Goal: Information Seeking & Learning: Learn about a topic

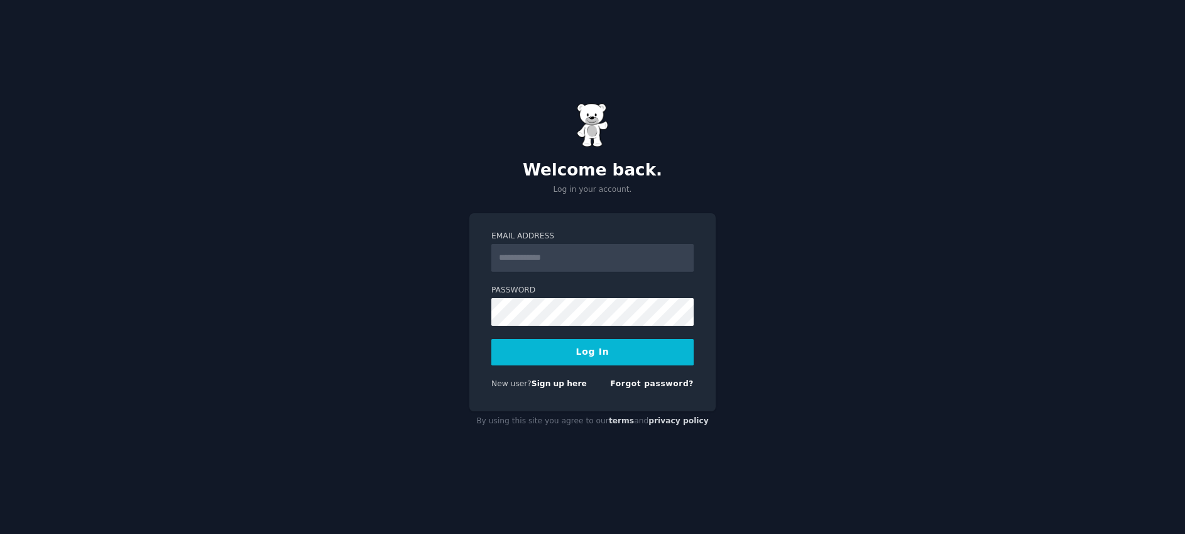
click at [622, 280] on form "Email Address Password Log In New user? Sign up here Forgot password?" at bounding box center [592, 312] width 202 height 163
click at [605, 265] on input "Email Address" at bounding box center [592, 258] width 202 height 28
type input "**********"
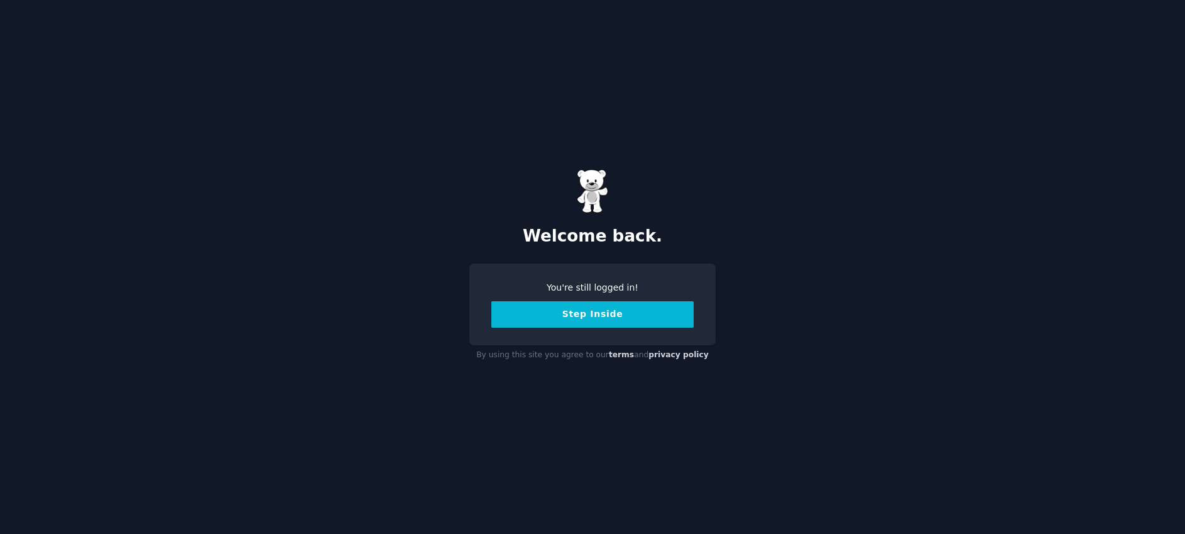
click at [628, 312] on button "Step Inside" at bounding box center [592, 314] width 202 height 26
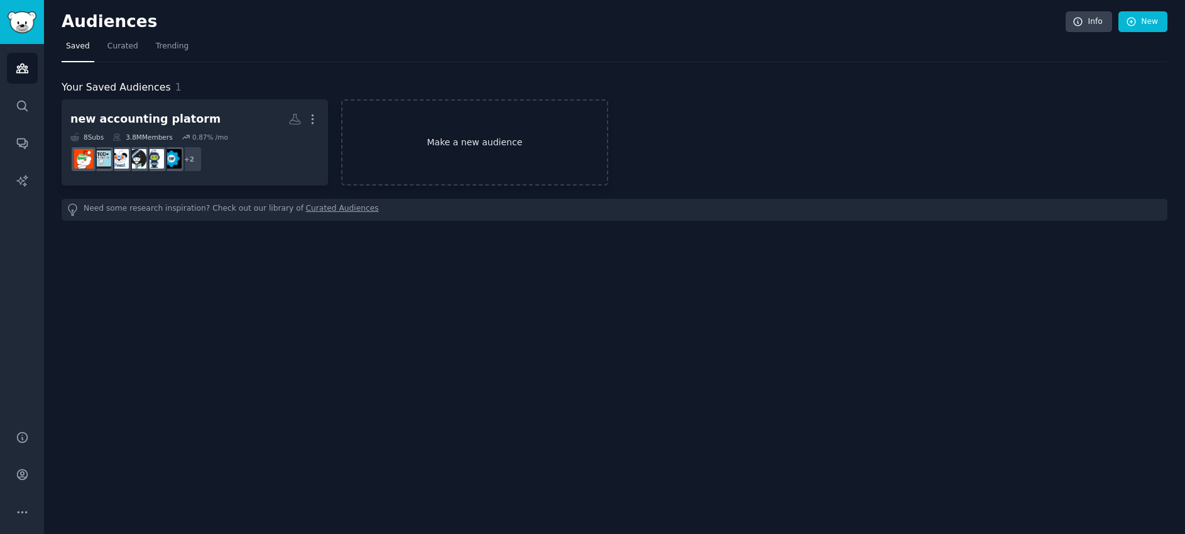
click at [471, 133] on link "Make a new audience" at bounding box center [474, 142] width 266 height 86
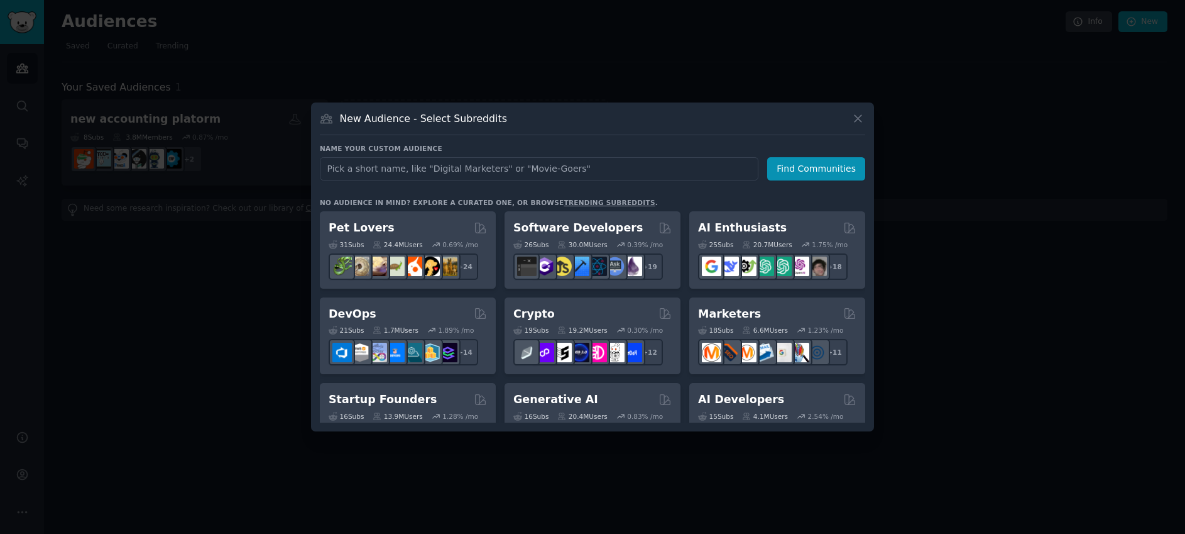
type input "u"
type input "BvA"
click at [283, 185] on div at bounding box center [592, 267] width 1185 height 534
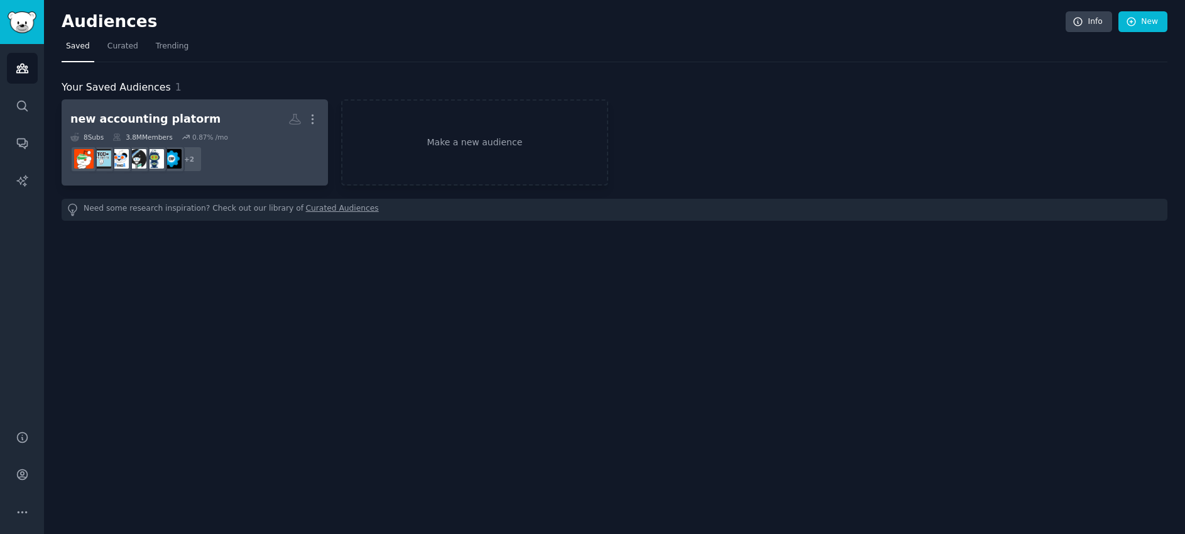
click at [223, 126] on h2 "new accounting platorm More" at bounding box center [194, 119] width 249 height 22
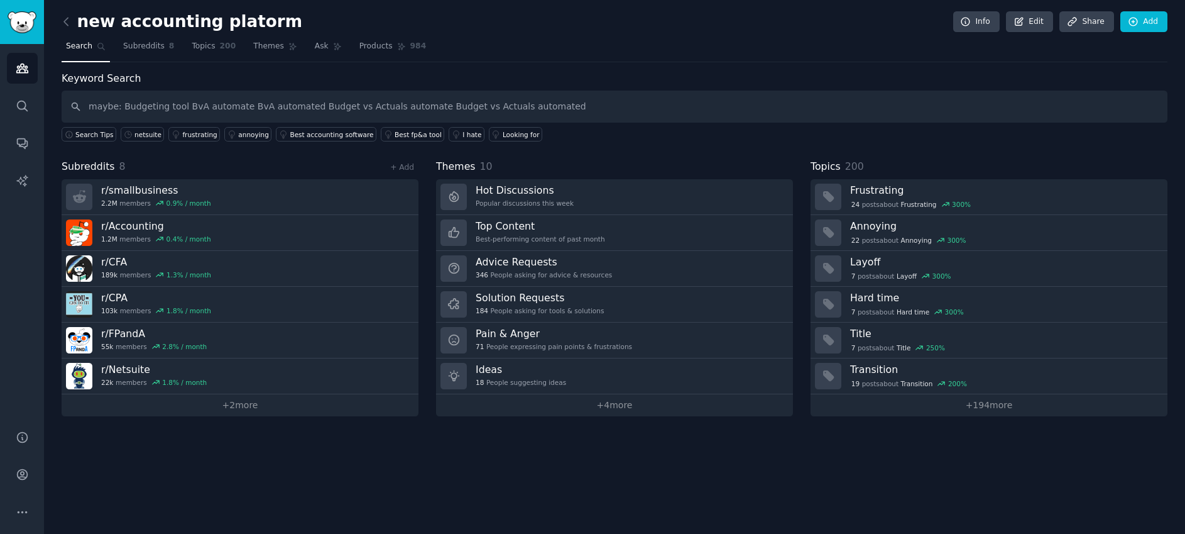
click at [121, 106] on input "maybe: Budgeting tool BvA automate BvA automated Budget vs Actuals automate Bud…" at bounding box center [615, 107] width 1106 height 32
click at [152, 106] on input "Budgeting tool BvA automate BvA automated Budget vs Actuals automate Budget vs …" at bounding box center [615, 107] width 1106 height 32
type input "Budgeting tool"
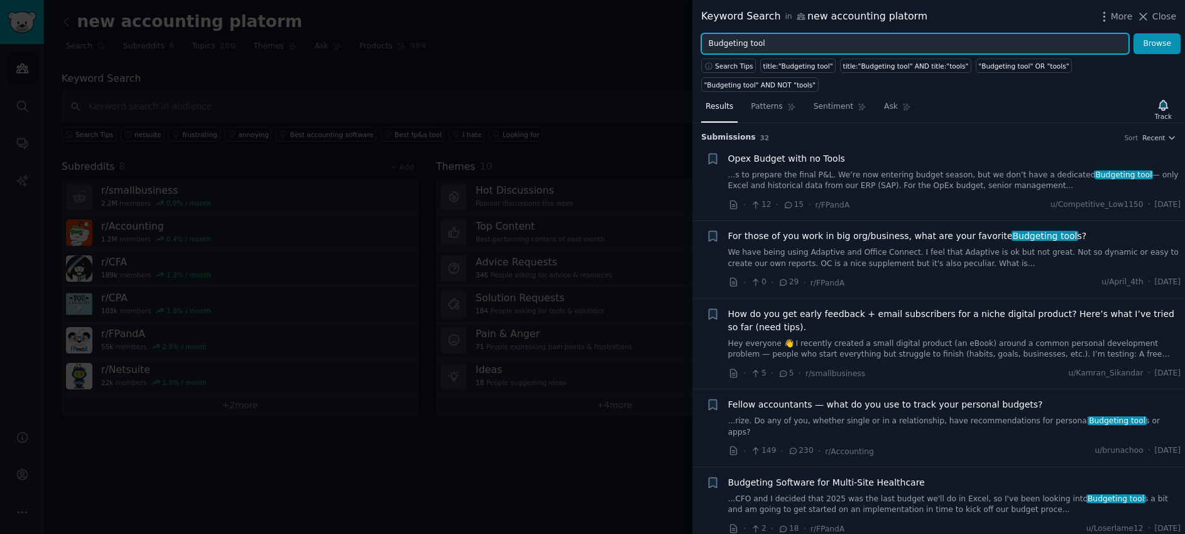
click at [786, 47] on input "Budgeting tool" at bounding box center [915, 43] width 428 height 21
paste input "BvA automate BvA automated Budget vs Actuals automate Budget vs Actuals automat…"
click at [820, 43] on input "Budgeting tool, BvA automate BvA automated Budget vs Actuals automate Budget vs…" at bounding box center [915, 43] width 428 height 21
click at [874, 41] on input "Budgeting tool, BvA automate, BvA automated Budget vs Actuals automate Budget v…" at bounding box center [915, 43] width 428 height 21
click at [980, 44] on input "Budgeting tool, BvA automate, BvA automated, Budget vs Actuals automate Budget …" at bounding box center [915, 43] width 428 height 21
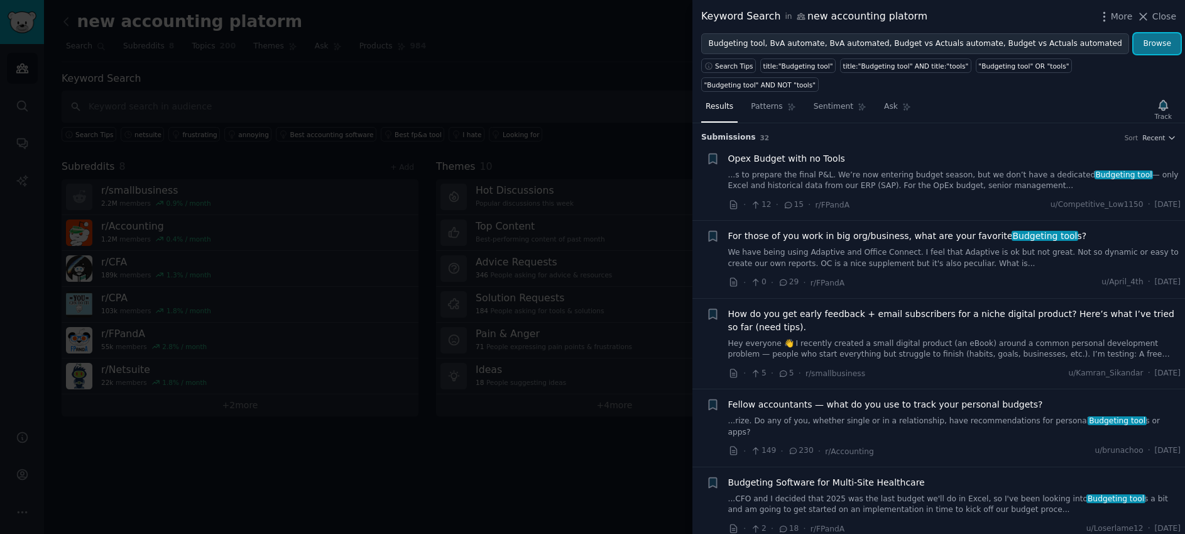
click at [1170, 38] on button "Browse" at bounding box center [1157, 43] width 47 height 21
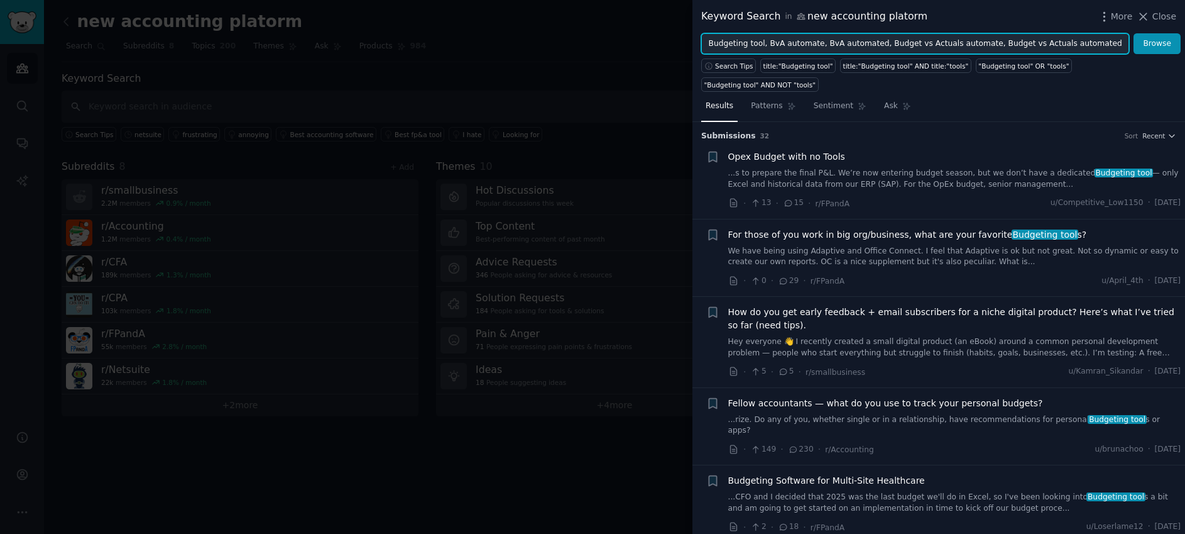
click at [969, 49] on input "Budgeting tool, BvA automate, BvA automated, Budget vs Actuals automate, Budget…" at bounding box center [915, 43] width 428 height 21
paste input "budgeting software BvA budget vs actuals"
click at [1043, 44] on input "Budgeting tool, BvA automate, BvA automated, Budget vs Actuals automate, Budget…" at bounding box center [915, 43] width 428 height 21
click at [1059, 44] on input "Budgeting tool, BvA automate, BvA automated, Budget vs Actuals automate, Budget…" at bounding box center [915, 43] width 428 height 21
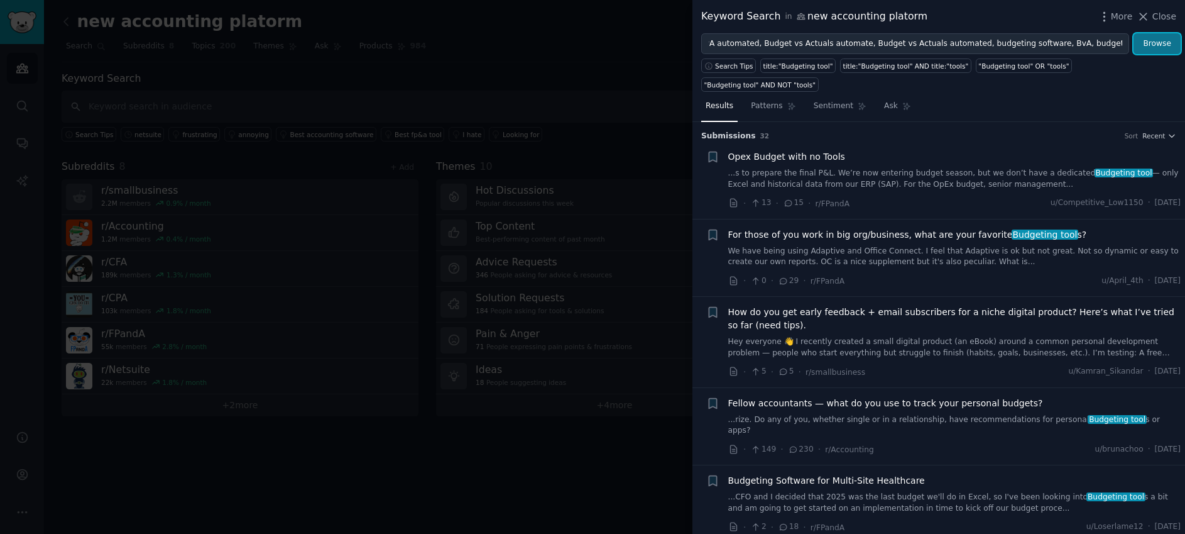
scroll to position [0, 0]
click at [1160, 49] on button "Browse" at bounding box center [1157, 43] width 47 height 21
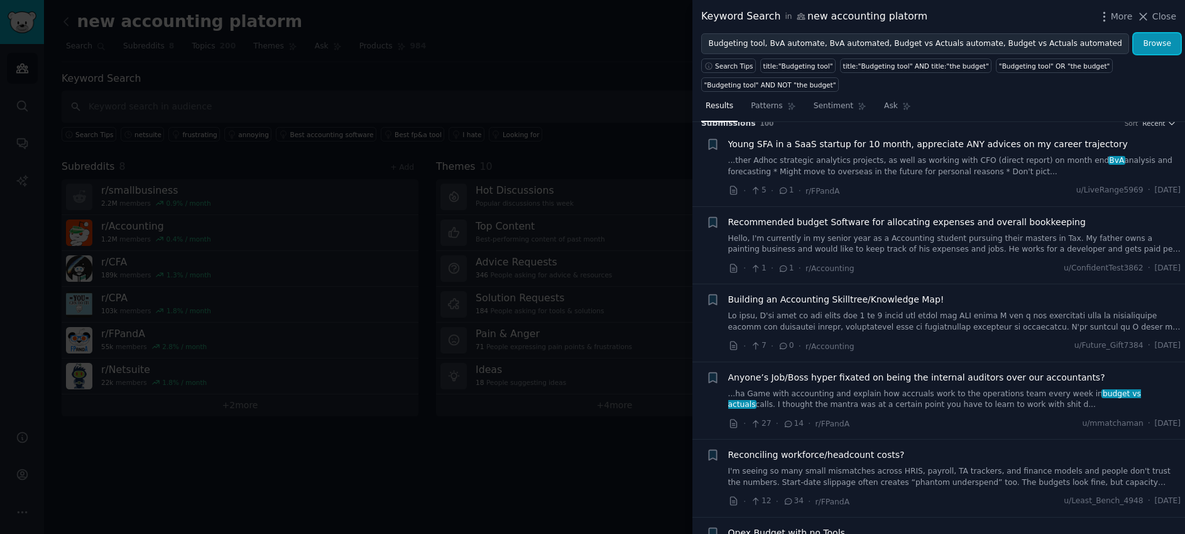
scroll to position [15, 0]
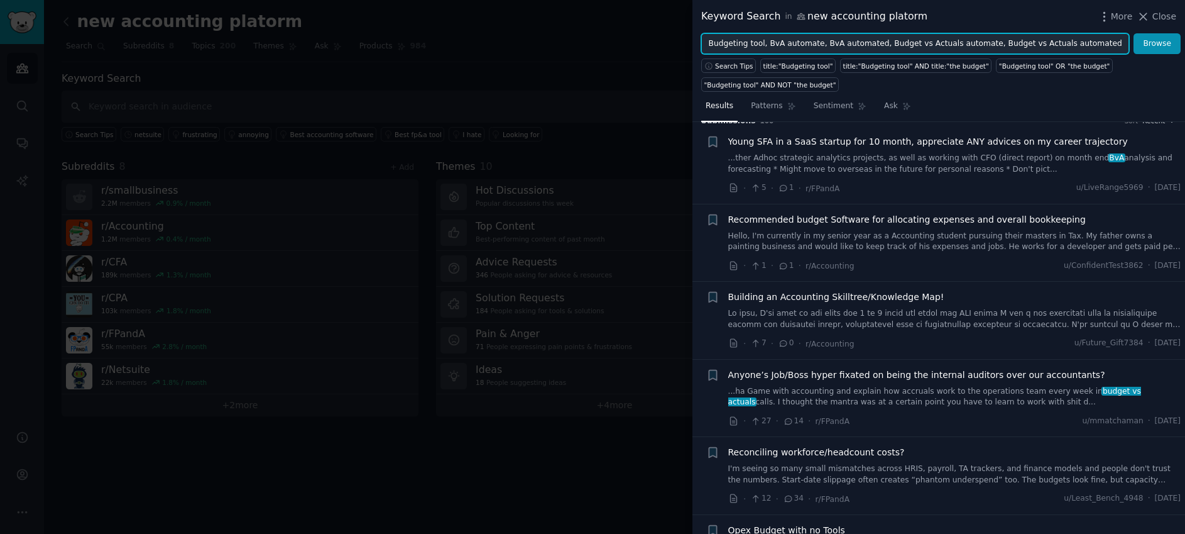
click at [876, 36] on input "Budgeting tool, BvA automate, BvA automated, Budget vs Actuals automate, Budget…" at bounding box center [915, 43] width 428 height 21
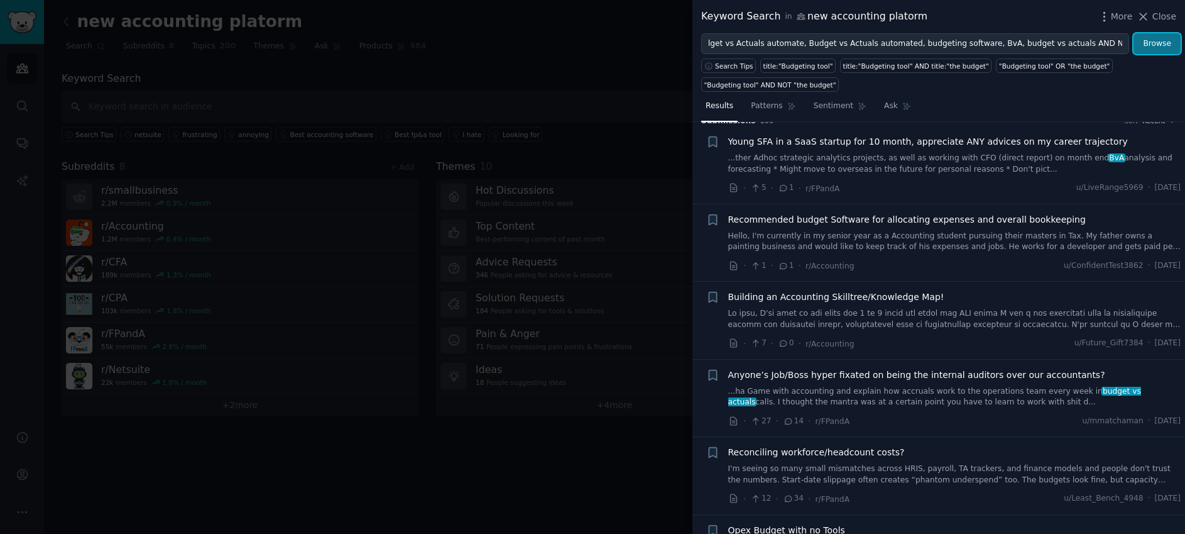
scroll to position [0, 0]
click at [1150, 47] on button "Browse" at bounding box center [1157, 43] width 47 height 21
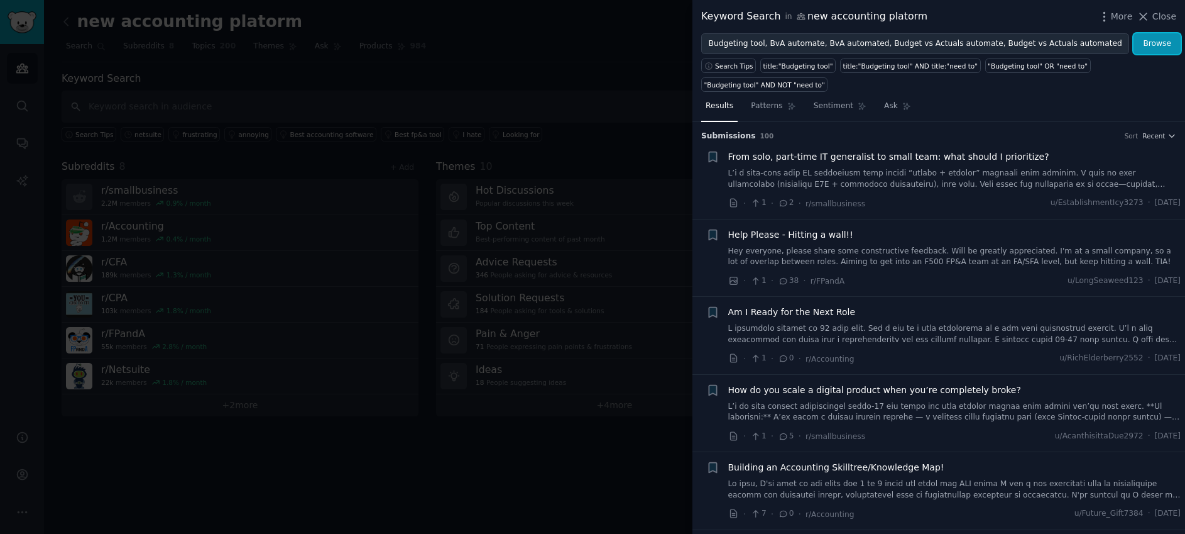
scroll to position [6, 0]
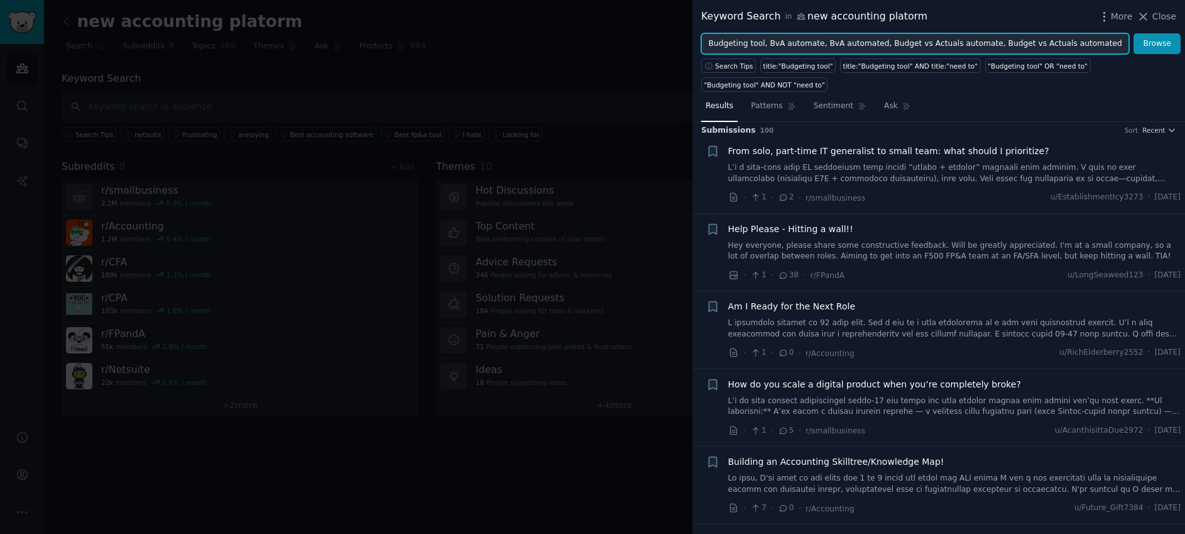
click at [997, 46] on input "Budgeting tool, BvA automate, BvA automated, Budget vs Actuals automate, Budget…" at bounding box center [915, 43] width 428 height 21
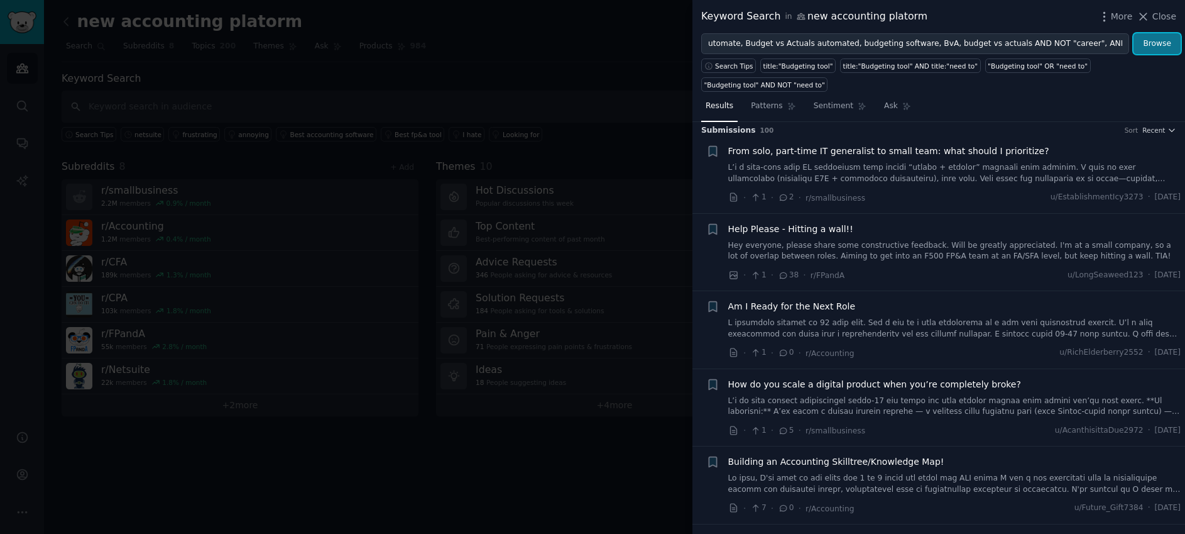
scroll to position [0, 0]
click at [1159, 43] on button "Browse" at bounding box center [1157, 43] width 47 height 21
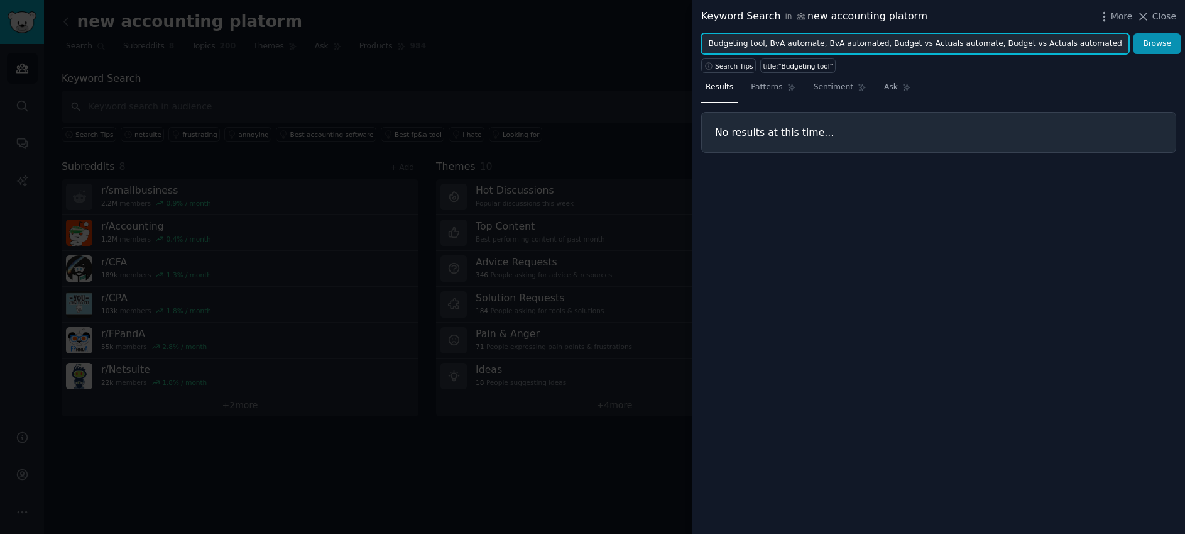
click at [1101, 42] on input "Budgeting tool, BvA automate, BvA automated, Budget vs Actuals automate, Budget…" at bounding box center [915, 43] width 428 height 21
drag, startPoint x: 1057, startPoint y: 47, endPoint x: 1185, endPoint y: 47, distance: 127.6
click at [1185, 47] on div "Budgeting tool, BvA automate, BvA automated, Budget vs Actuals automate, Budget…" at bounding box center [939, 43] width 493 height 21
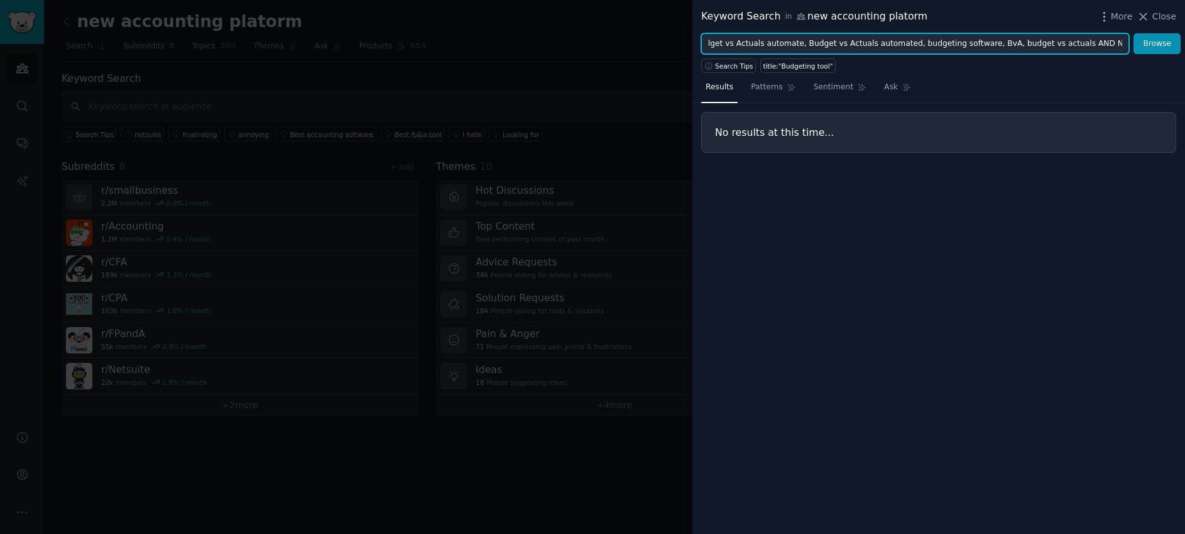
click at [1134, 33] on button "Browse" at bounding box center [1157, 43] width 47 height 21
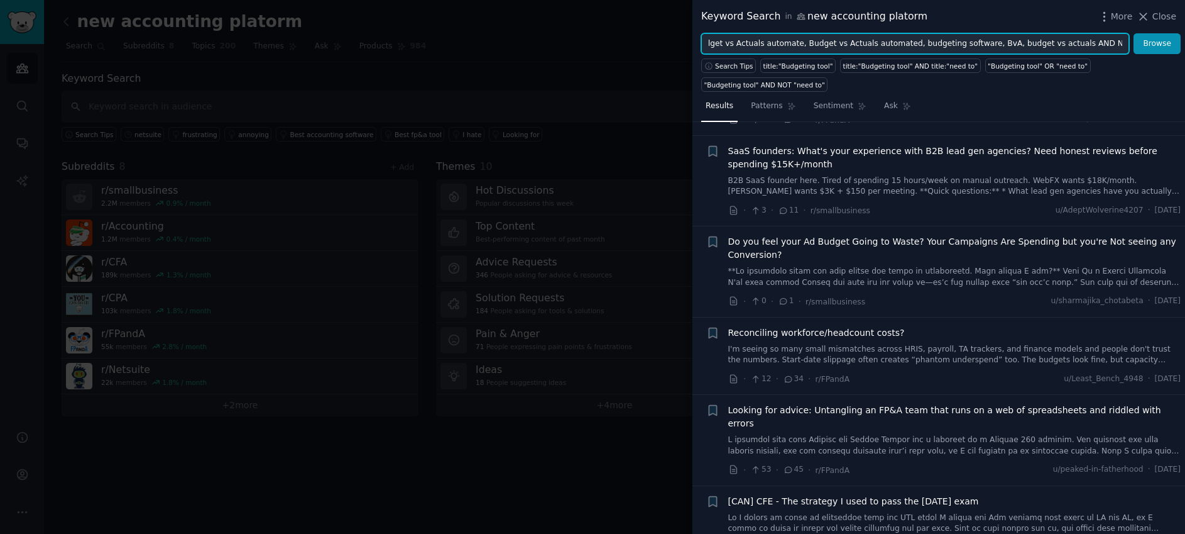
scroll to position [598, 0]
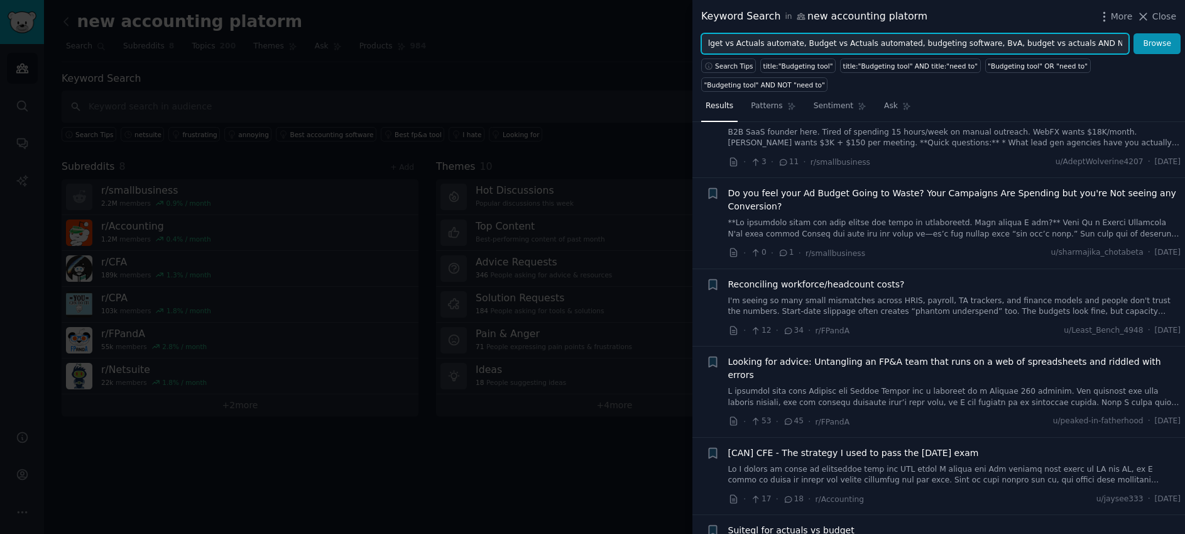
click at [977, 45] on input "Budgeting tool, BvA automate, BvA automated, Budget vs Actuals automate, Budget…" at bounding box center [915, 43] width 428 height 21
type input "Budgeting tool, BvA automate, BvA automated, Budget vs Actuals automate, Budget…"
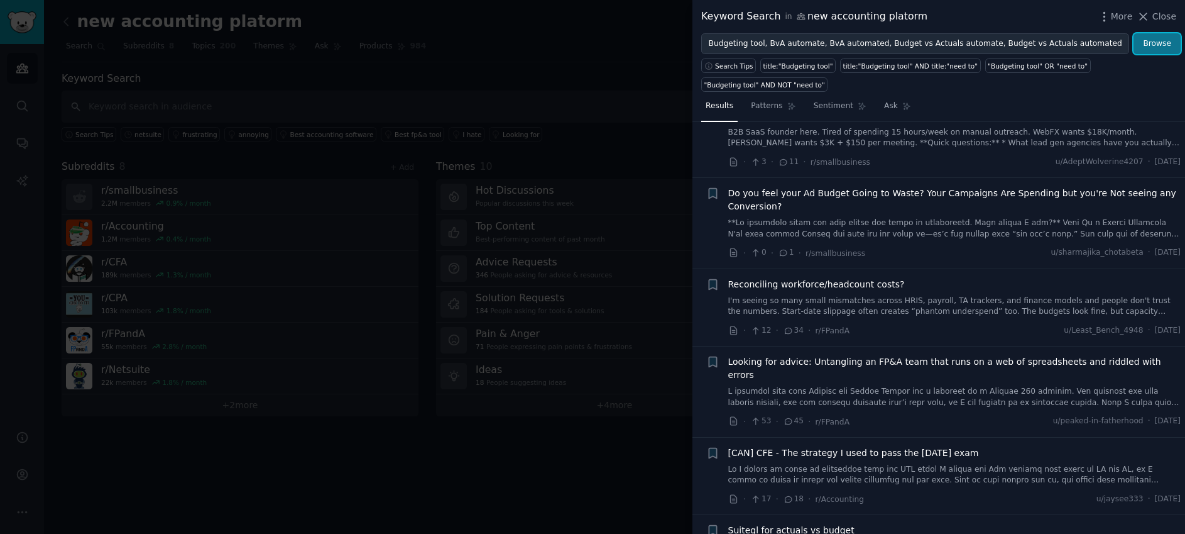
click at [1164, 43] on button "Browse" at bounding box center [1157, 43] width 47 height 21
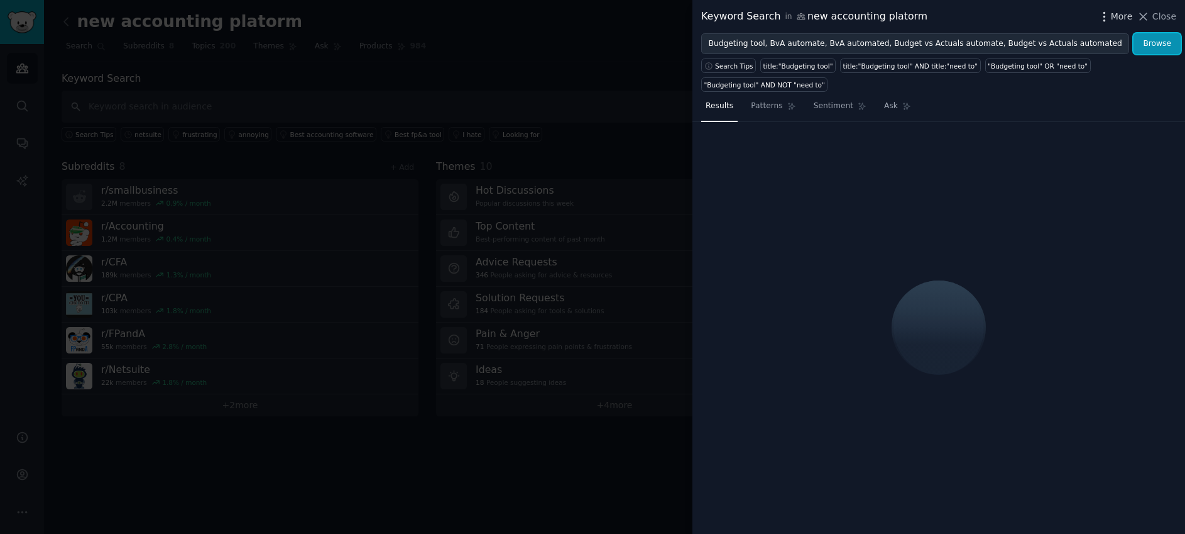
click at [1111, 11] on icon "button" at bounding box center [1104, 16] width 13 height 13
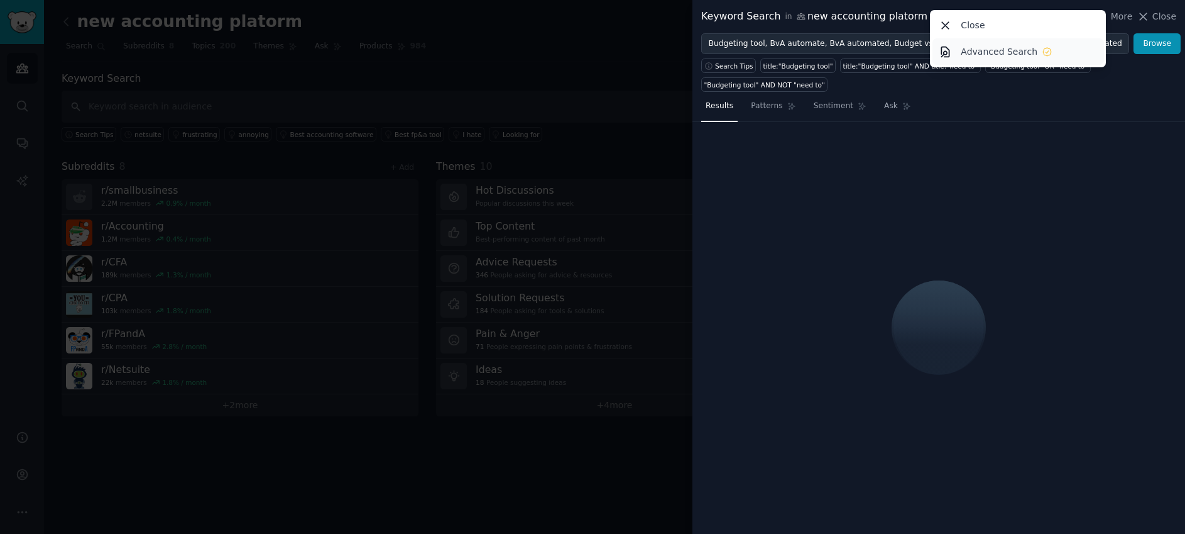
click at [1031, 51] on p "Advanced Search" at bounding box center [999, 51] width 77 height 13
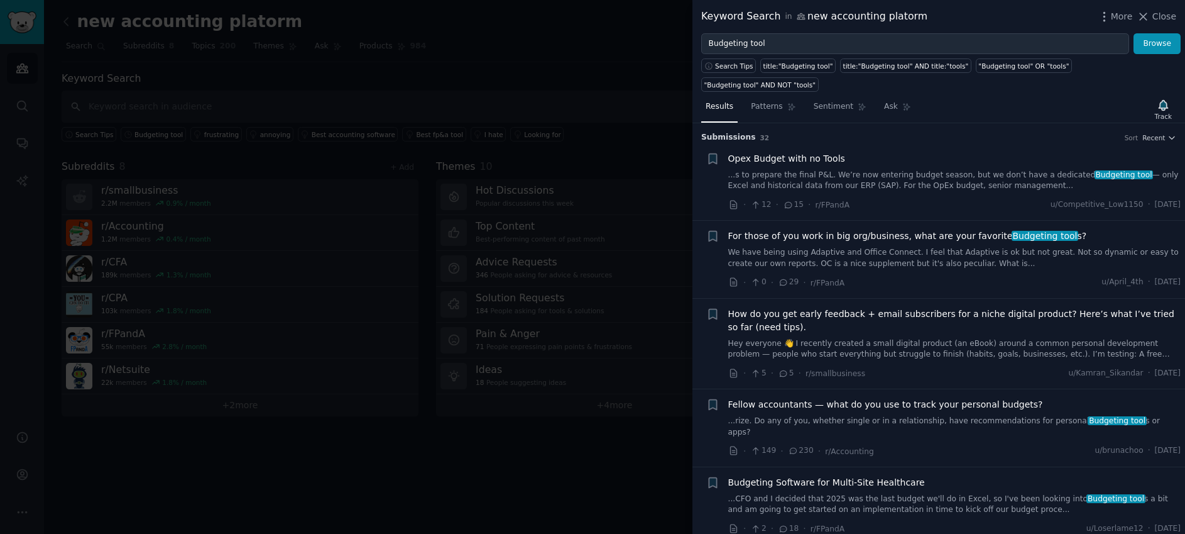
click at [845, 476] on span "Budgeting Software for Multi-Site Healthcare" at bounding box center [826, 482] width 197 height 13
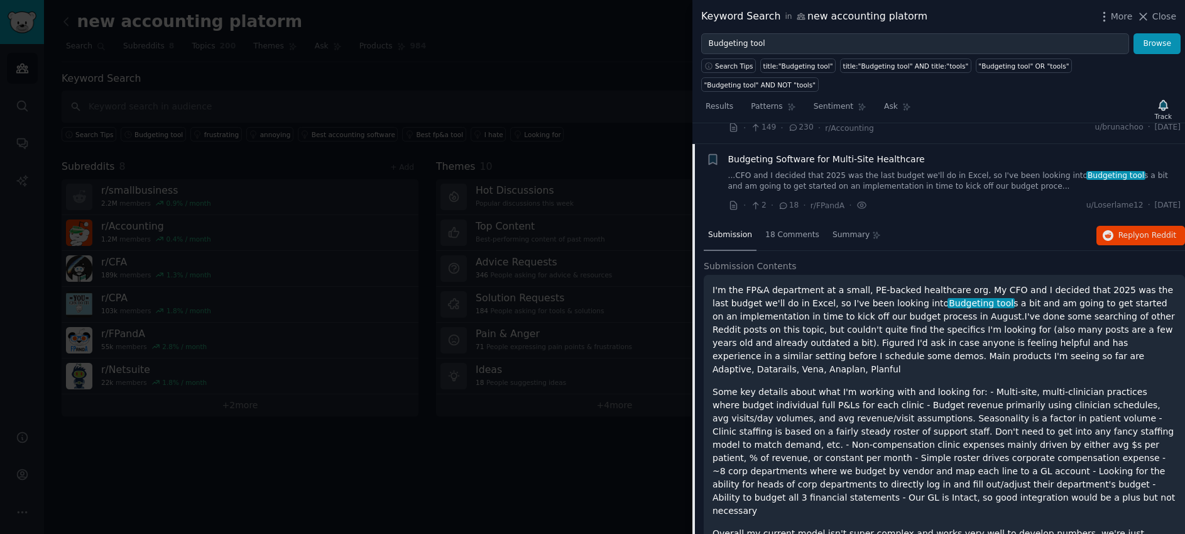
scroll to position [332, 0]
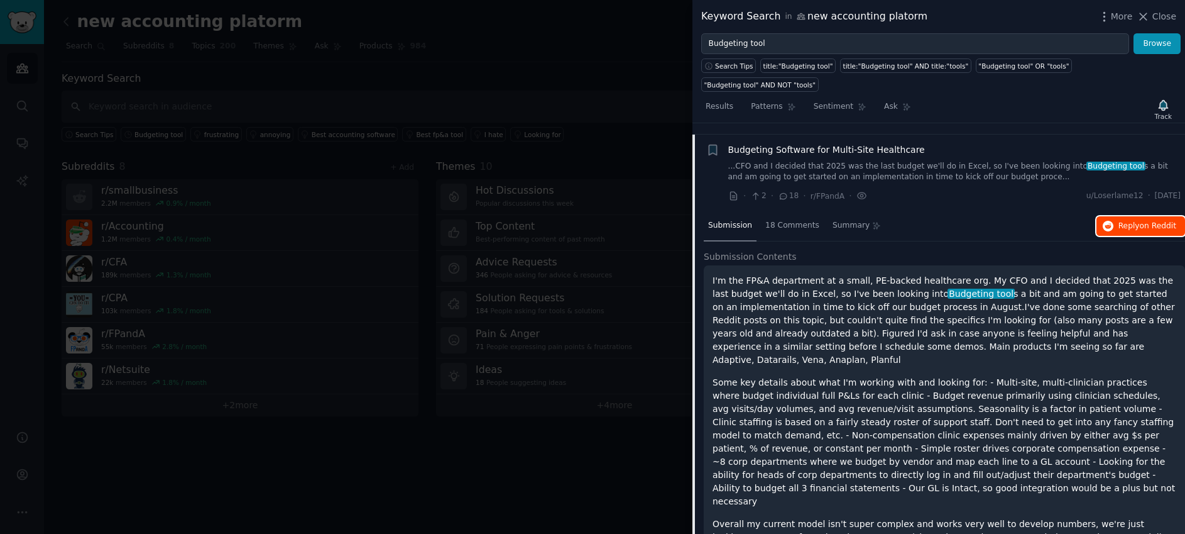
click at [1119, 221] on span "Reply on Reddit" at bounding box center [1148, 226] width 58 height 11
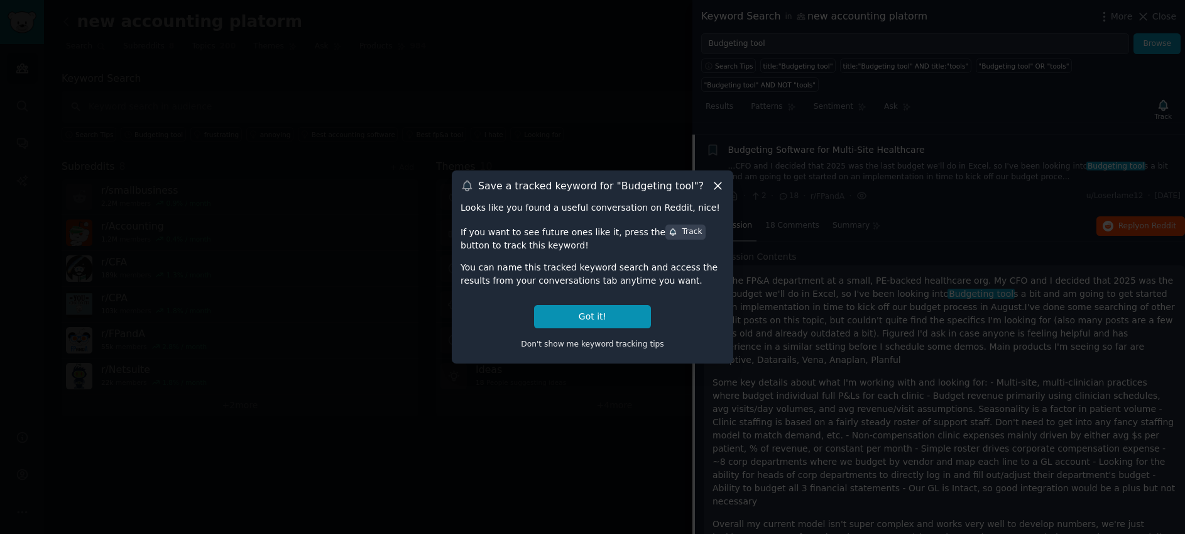
click at [718, 180] on icon at bounding box center [717, 185] width 13 height 13
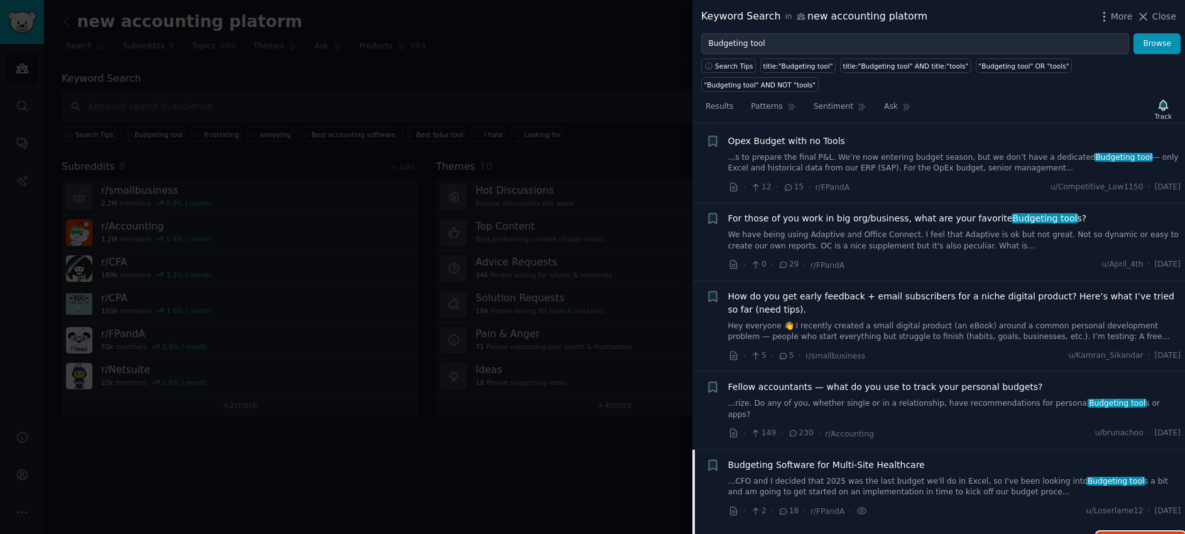
scroll to position [0, 0]
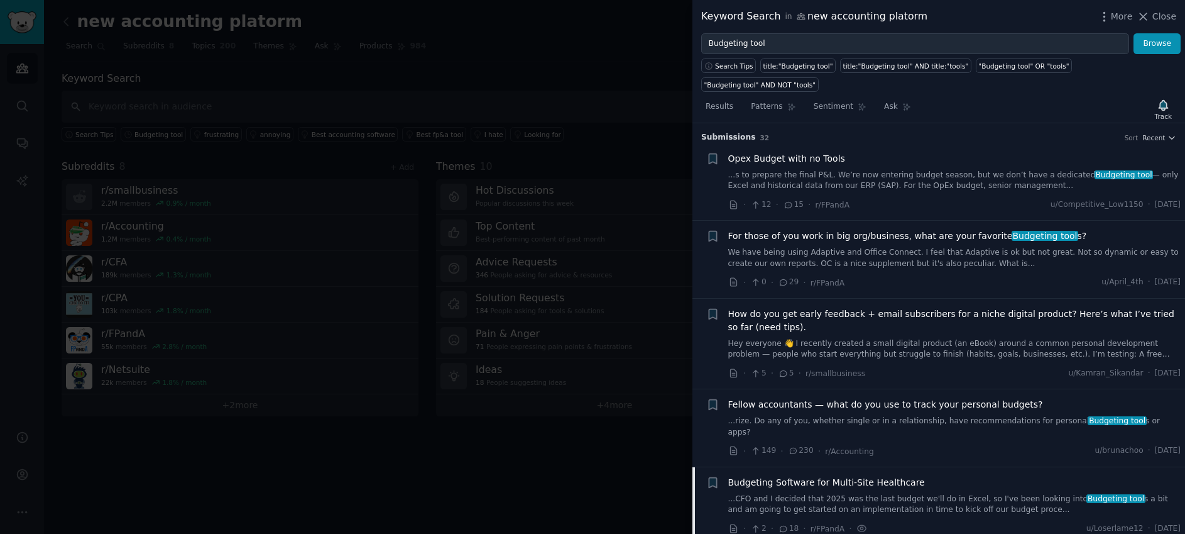
click at [788, 180] on link "...s to prepare the final P&L. We’re now entering budget season, but we don’t h…" at bounding box center [954, 181] width 453 height 22
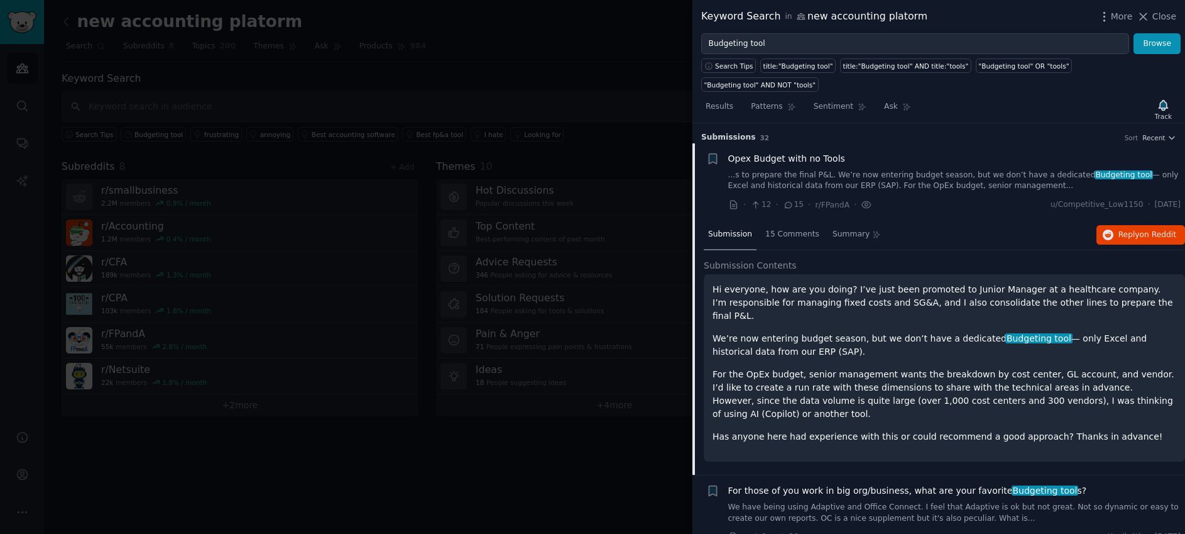
scroll to position [19, 0]
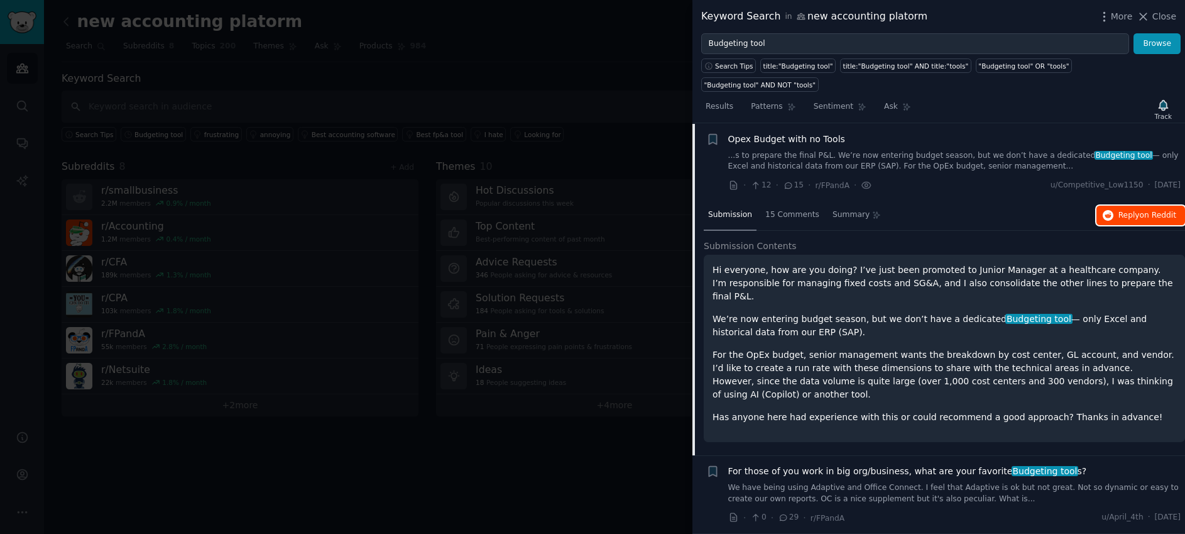
click at [1124, 214] on span "Reply on Reddit" at bounding box center [1148, 215] width 58 height 11
